Goal: Task Accomplishment & Management: Use online tool/utility

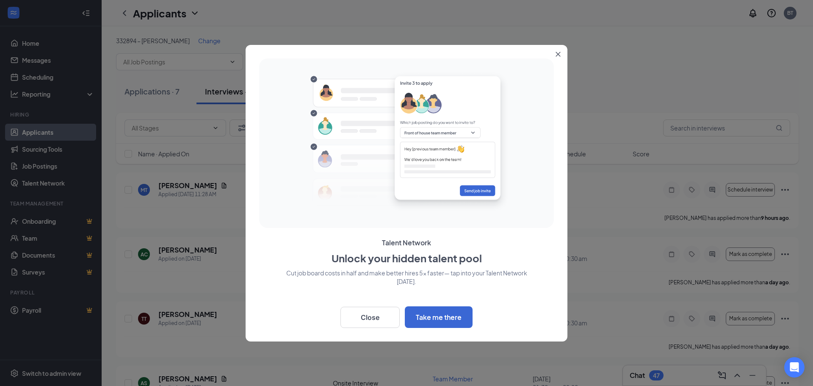
click at [560, 53] on icon "Close" at bounding box center [557, 54] width 5 height 5
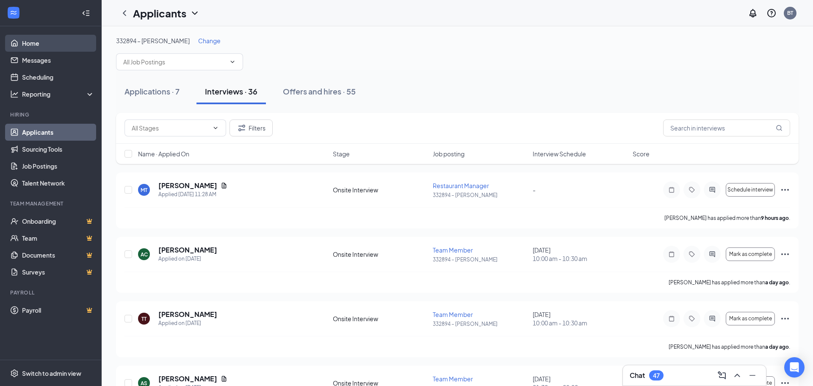
click at [51, 46] on link "Home" at bounding box center [58, 43] width 72 height 17
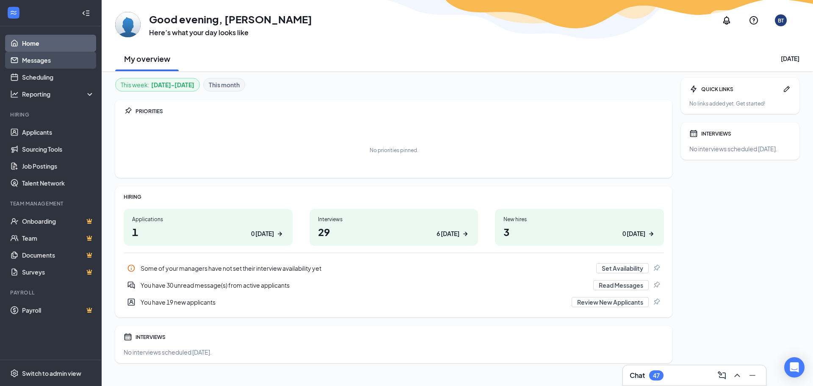
click at [56, 60] on link "Messages" at bounding box center [58, 60] width 72 height 17
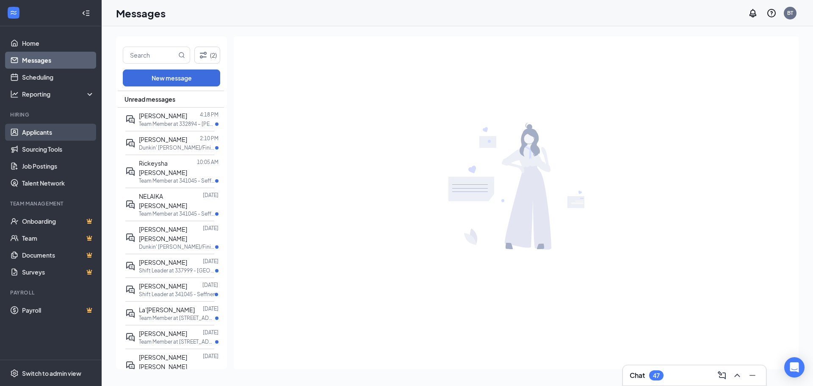
click at [47, 132] on link "Applicants" at bounding box center [58, 132] width 72 height 17
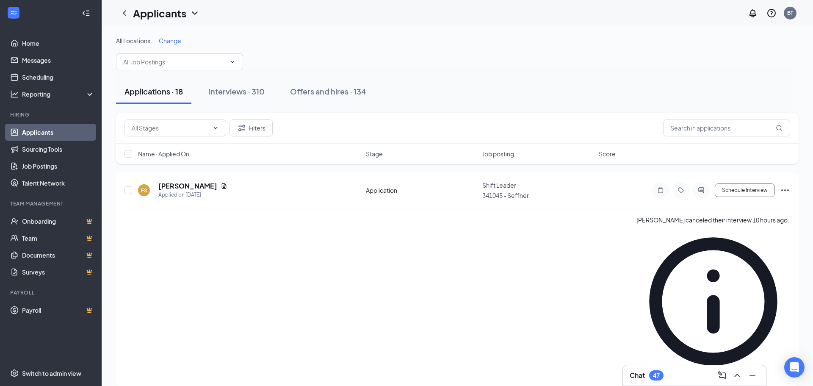
click at [173, 43] on span "Change" at bounding box center [170, 41] width 22 height 8
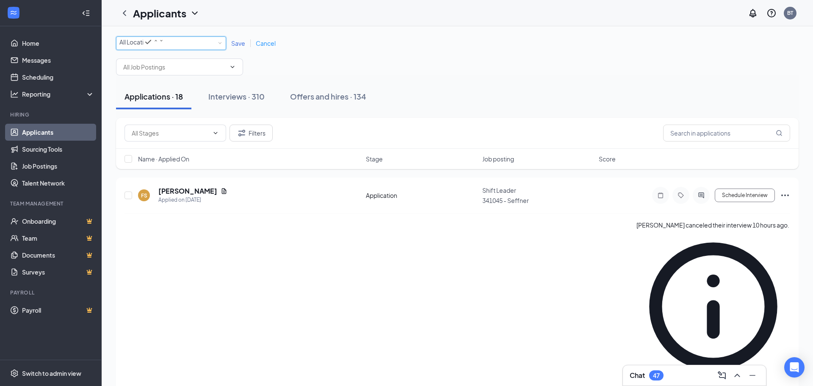
click at [164, 44] on div "All Locations" at bounding box center [141, 42] width 44 height 10
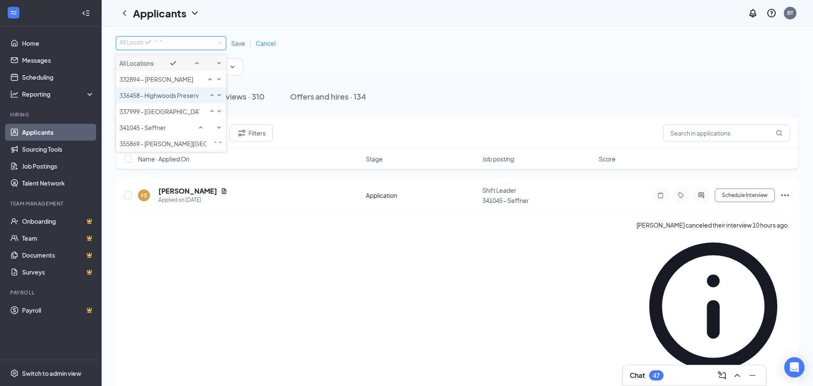
click at [155, 99] on span "336458 - Highwoods Preserve" at bounding box center [160, 95] width 83 height 8
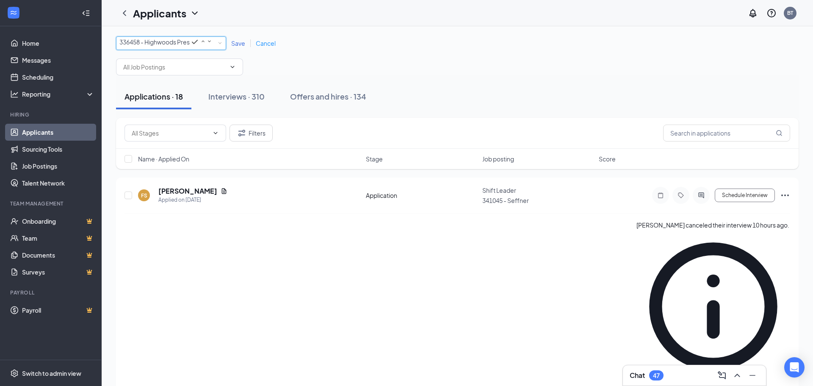
click at [235, 47] on span "Save" at bounding box center [238, 43] width 14 height 8
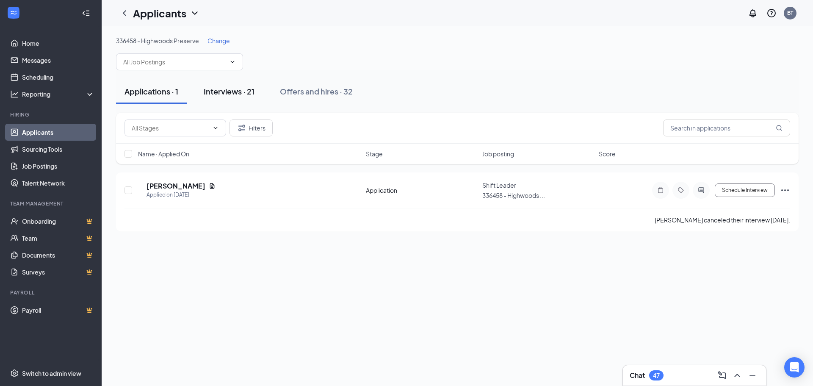
click at [224, 86] on div "Interviews · 21" at bounding box center [229, 91] width 51 height 11
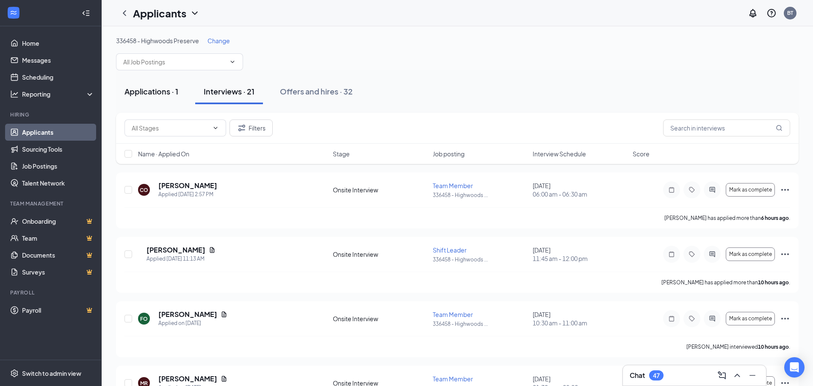
click at [146, 94] on div "Applications · 1" at bounding box center [151, 91] width 54 height 11
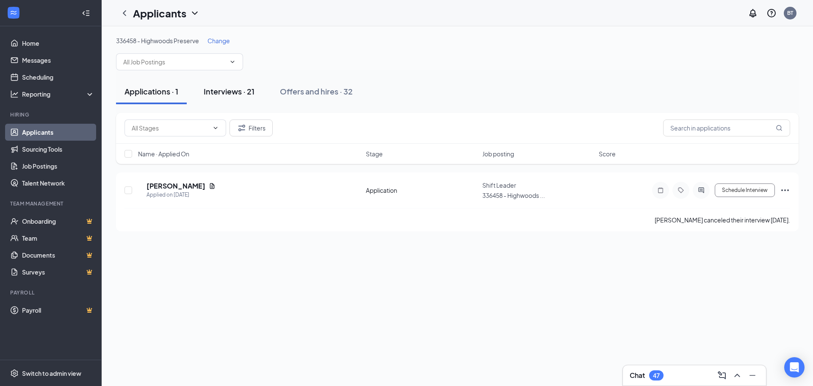
click at [215, 91] on div "Interviews · 21" at bounding box center [229, 91] width 51 height 11
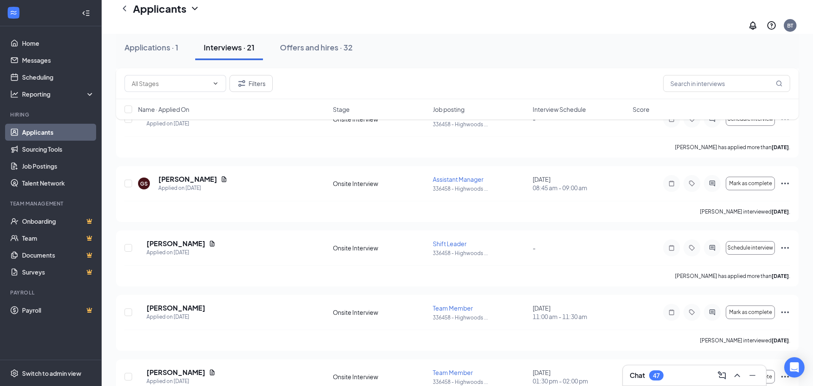
scroll to position [713, 0]
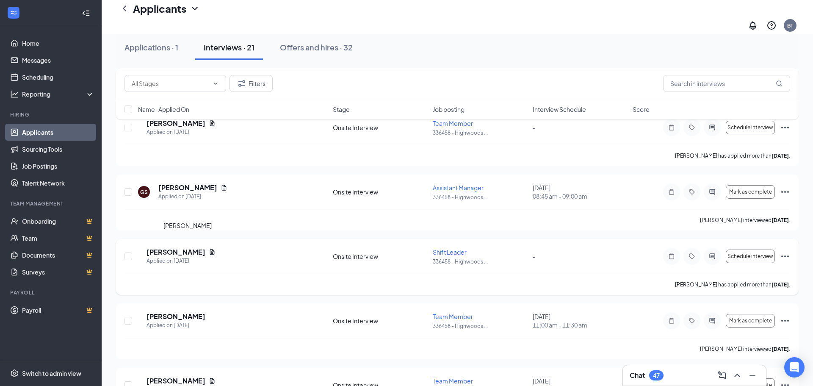
click at [205, 247] on h5 "[PERSON_NAME]" at bounding box center [175, 251] width 59 height 9
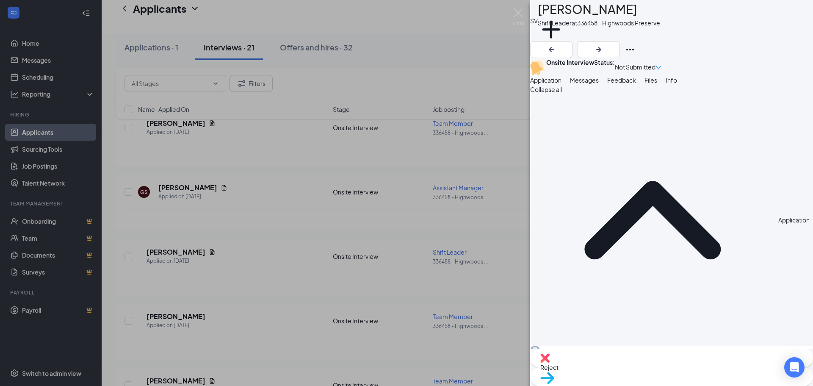
click at [446, 52] on div "SV [PERSON_NAME] Shift Leader at 336458 - Highwoods Preserve Add a tag Onsite I…" at bounding box center [406, 193] width 813 height 386
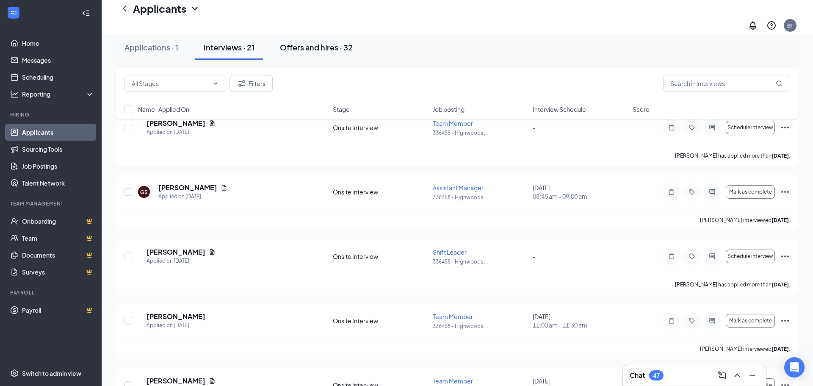
click at [302, 44] on div "Offers and hires · 32" at bounding box center [316, 47] width 73 height 11
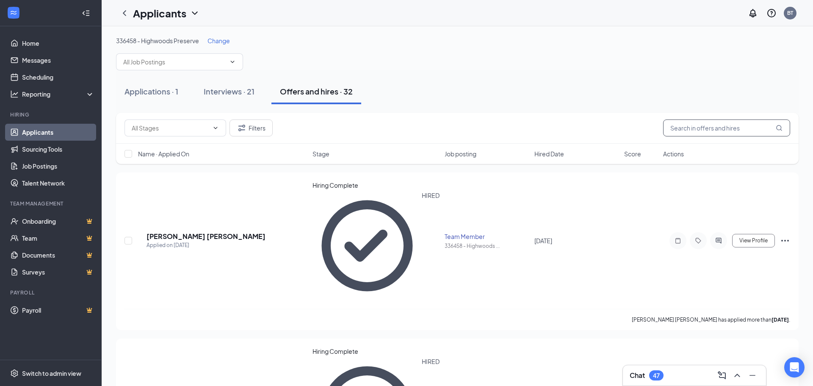
click at [694, 133] on input "text" at bounding box center [726, 127] width 127 height 17
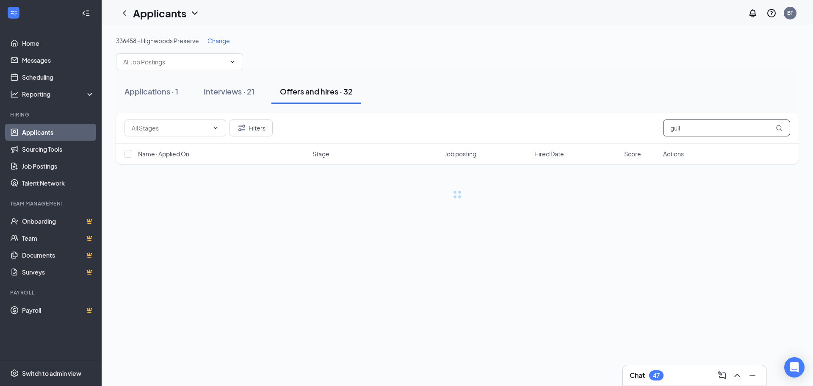
type input "gull"
